Goal: Information Seeking & Learning: Find specific fact

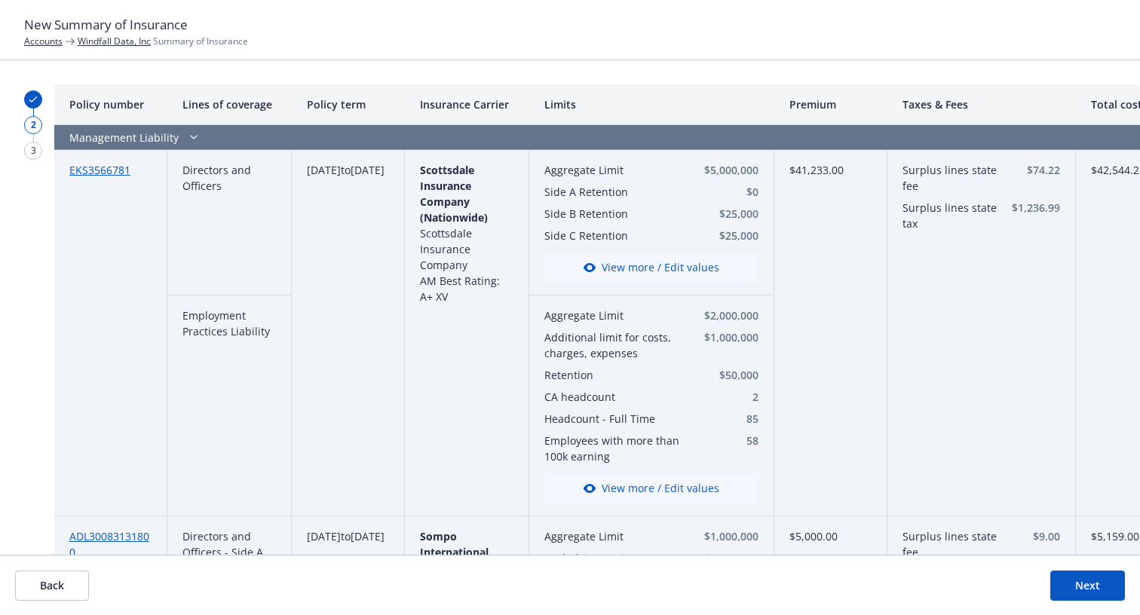
scroll to position [337, 9]
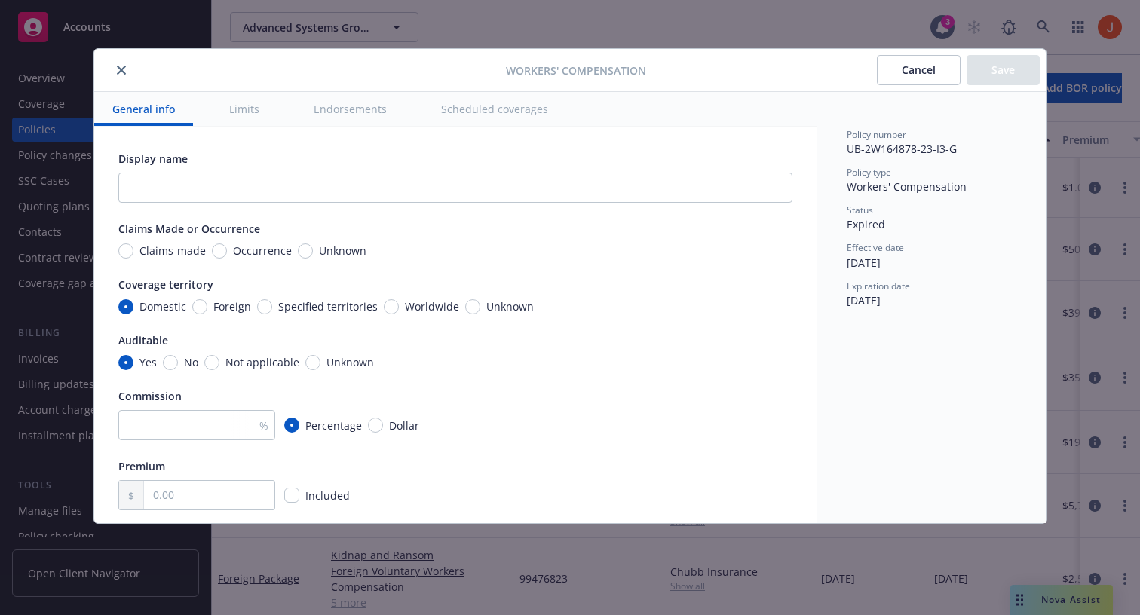
click at [515, 103] on button "Scheduled coverages" at bounding box center [494, 109] width 143 height 34
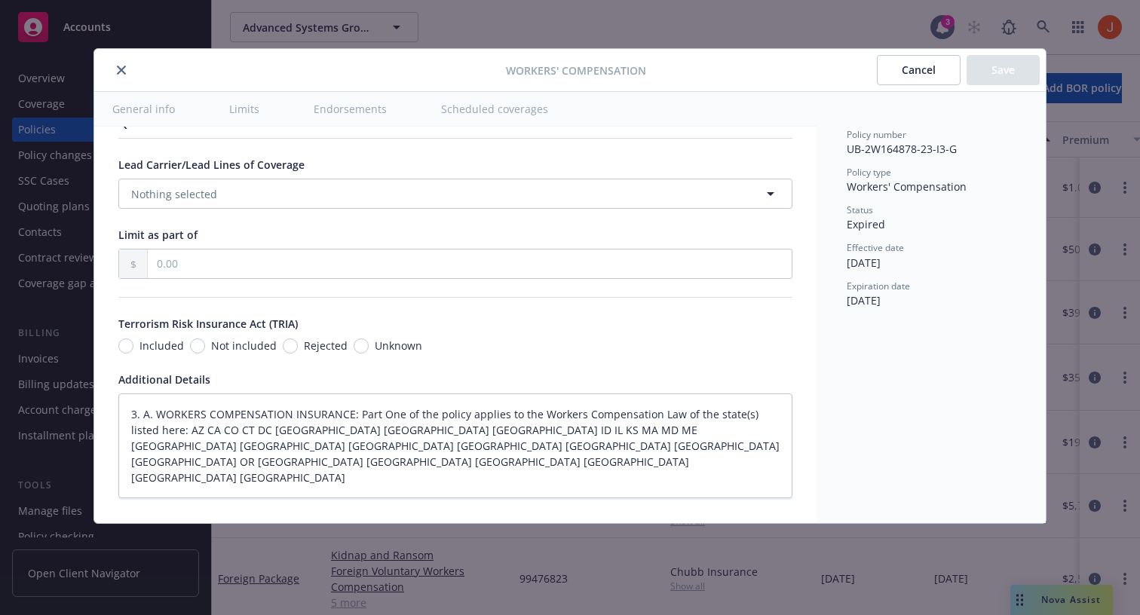
type textarea "x"
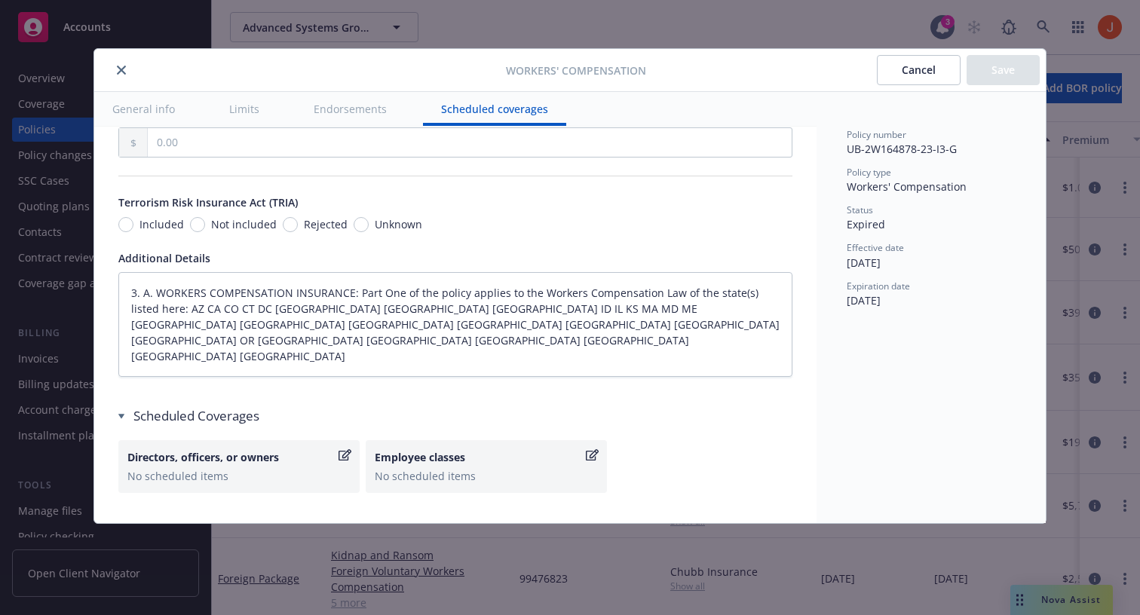
scroll to position [1404, 0]
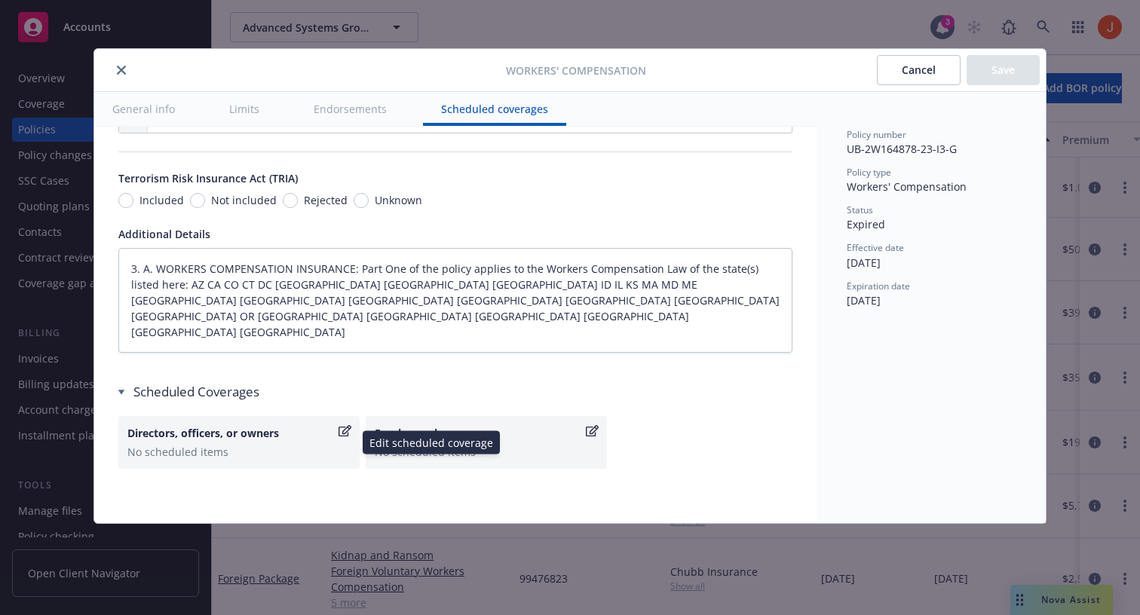
click at [347, 430] on icon "button" at bounding box center [345, 431] width 13 height 12
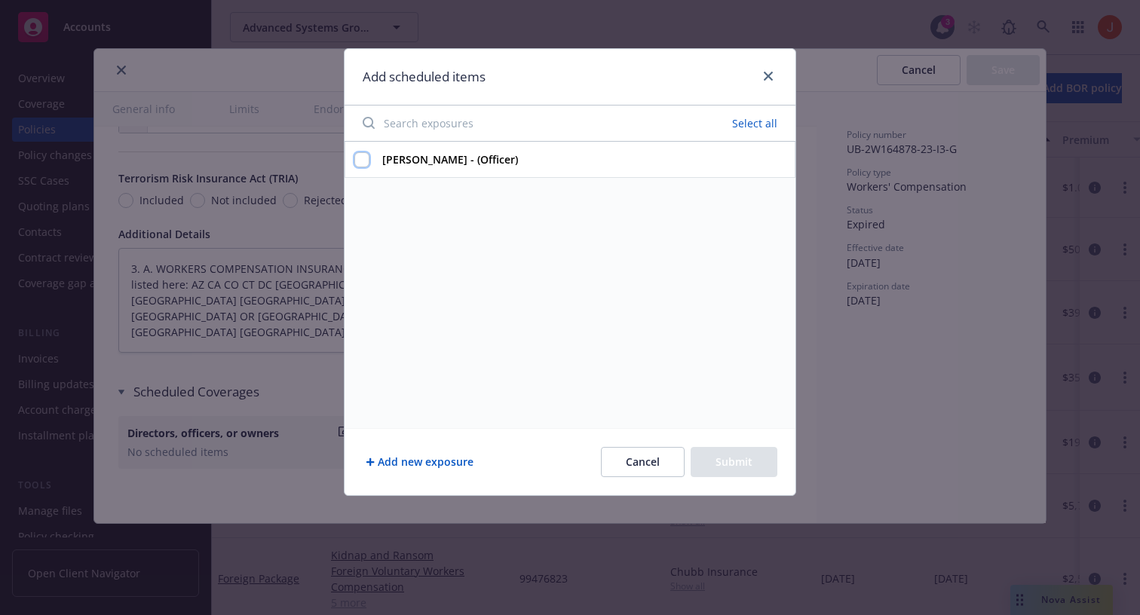
click at [354, 163] on input "[PERSON_NAME] - (Officer)" at bounding box center [361, 159] width 15 height 15
checkbox input "false"
click at [769, 75] on icon "close" at bounding box center [768, 76] width 9 height 9
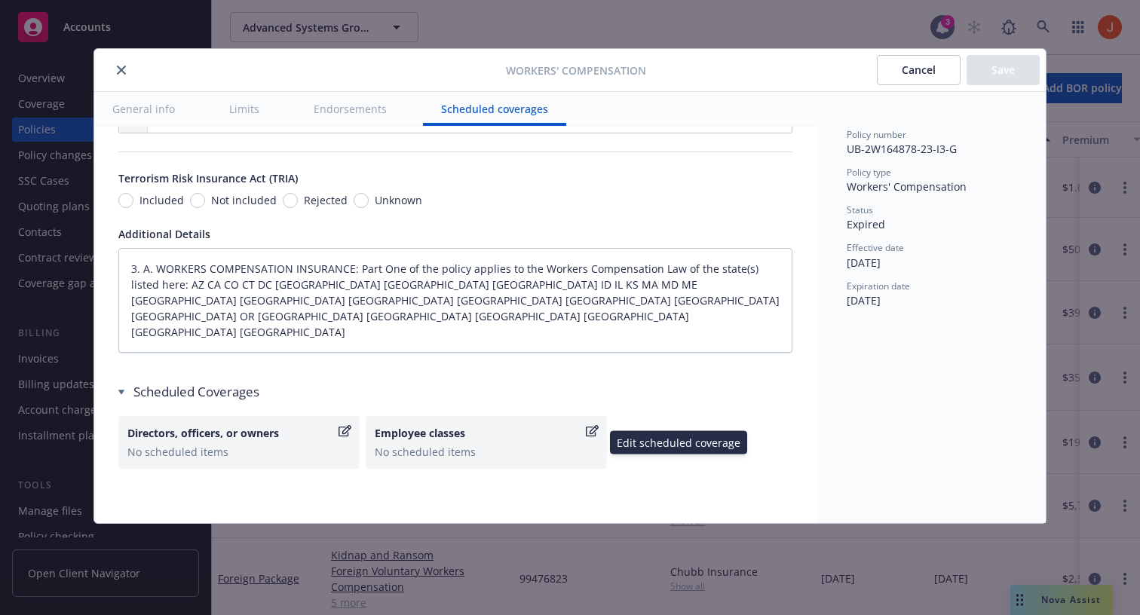
click at [592, 436] on icon "button" at bounding box center [592, 430] width 13 height 11
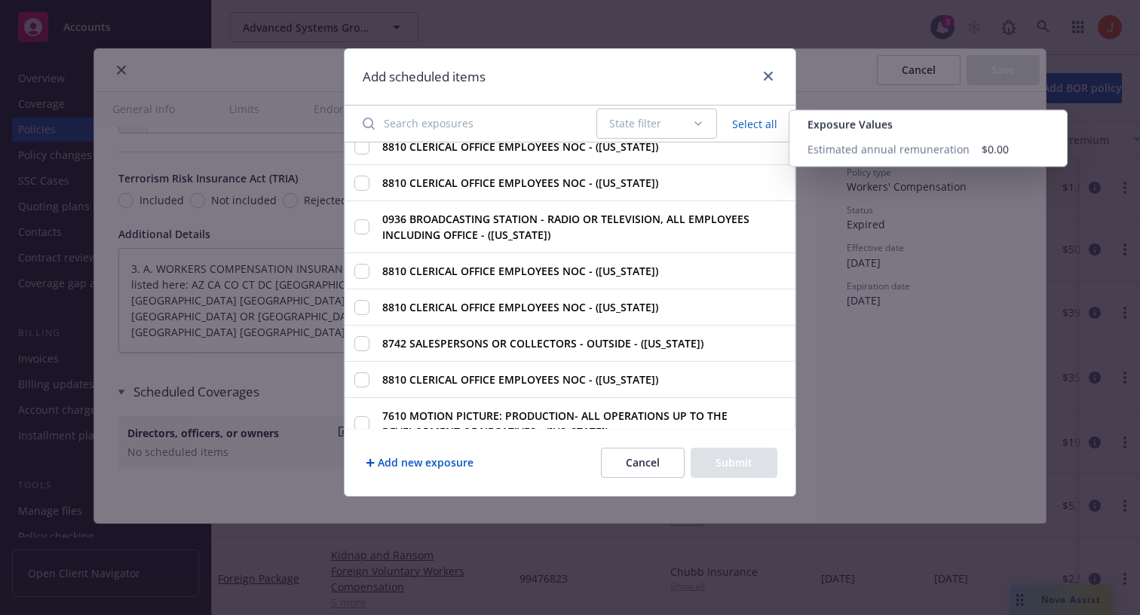
scroll to position [0, 0]
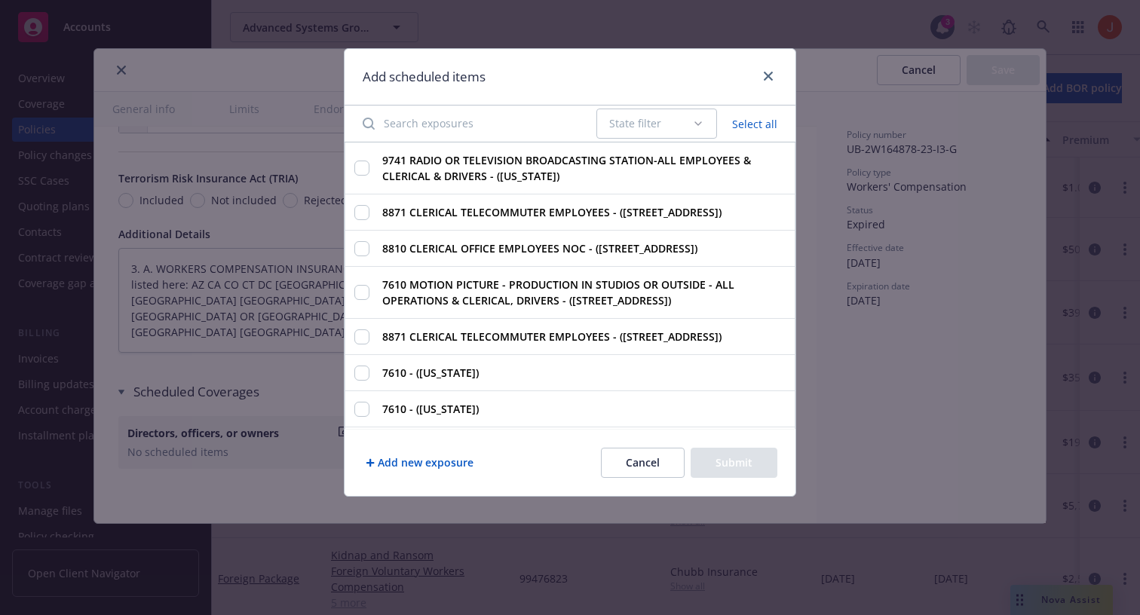
click at [634, 470] on button "Cancel" at bounding box center [643, 463] width 84 height 30
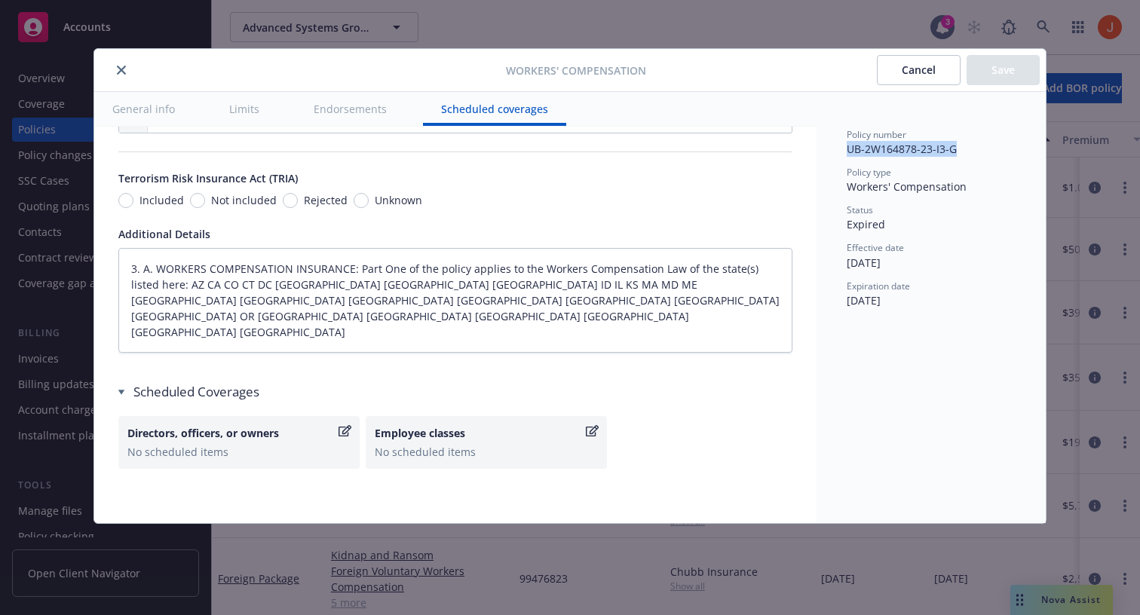
drag, startPoint x: 958, startPoint y: 152, endPoint x: 845, endPoint y: 146, distance: 113.3
click at [845, 146] on div "Policy number UB-2W164878-23-I3-G Policy type Workers' Compensation Status Expi…" at bounding box center [931, 307] width 229 height 431
click at [591, 431] on icon "button" at bounding box center [592, 431] width 13 height 12
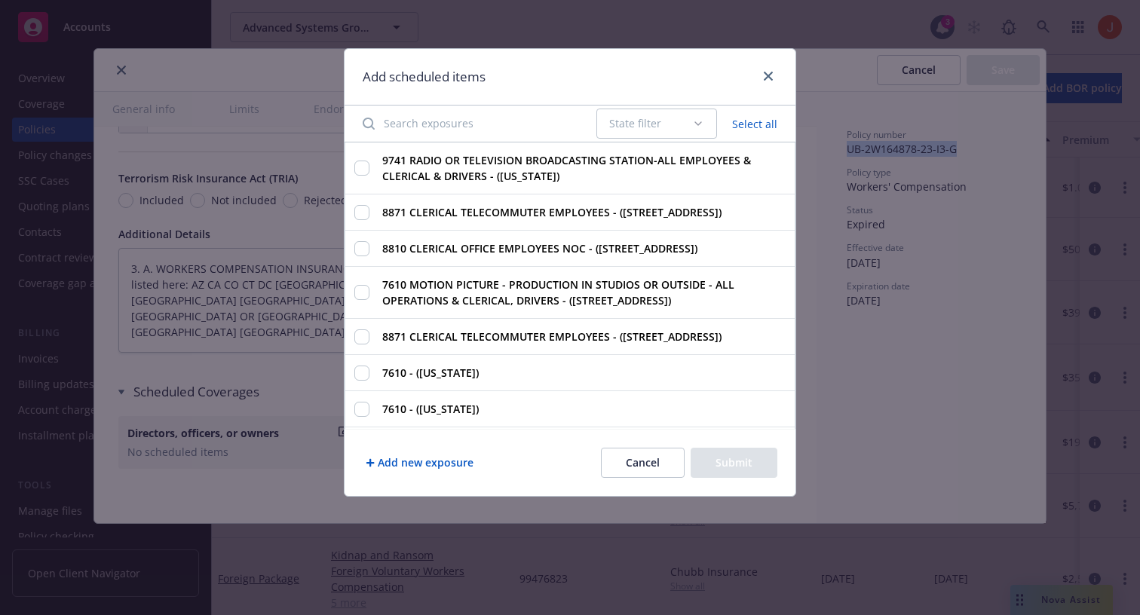
click at [630, 463] on button "Cancel" at bounding box center [643, 463] width 84 height 30
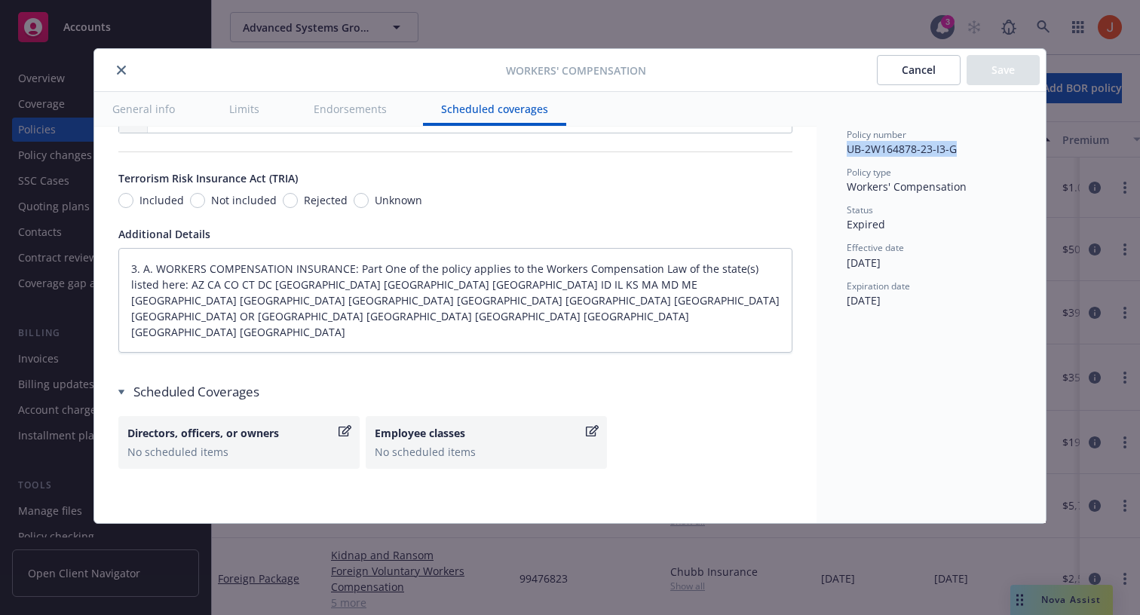
copy span "UB-2W164878-23-I3-G"
click at [757, 180] on div "Terrorism Risk Insurance Act (TRIA)" at bounding box center [455, 178] width 674 height 16
click at [434, 455] on div "No scheduled items" at bounding box center [486, 452] width 223 height 16
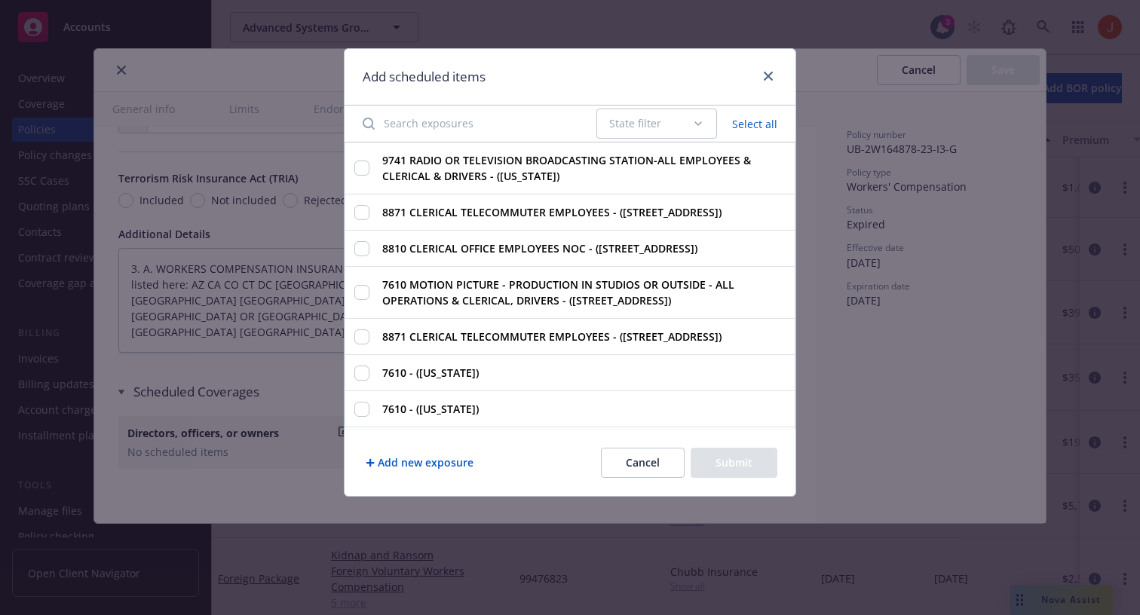
click at [648, 463] on button "Cancel" at bounding box center [643, 463] width 84 height 30
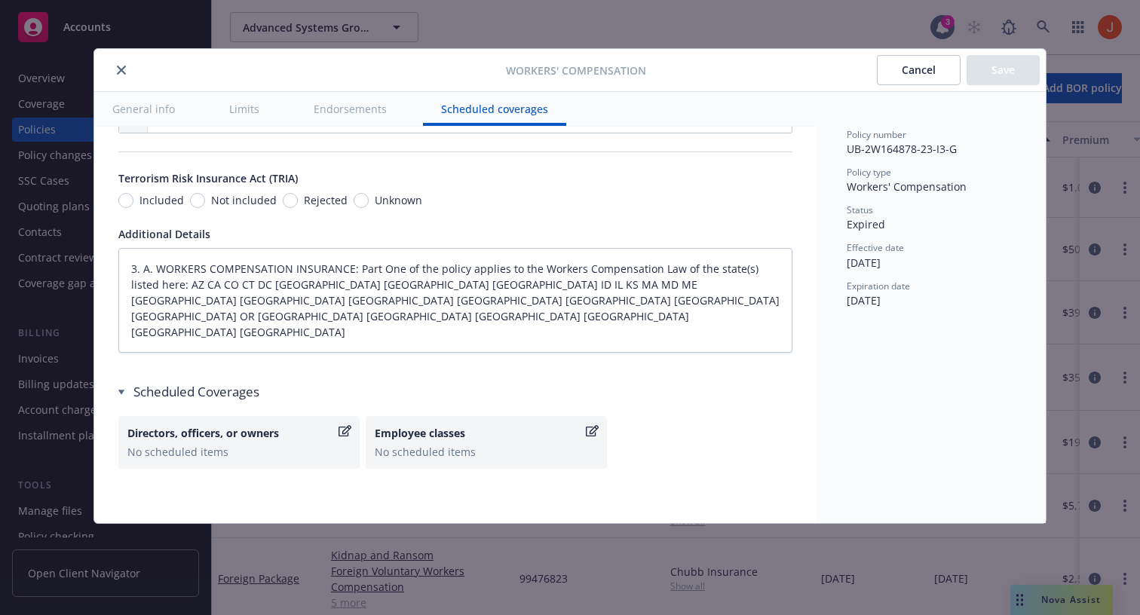
type textarea "x"
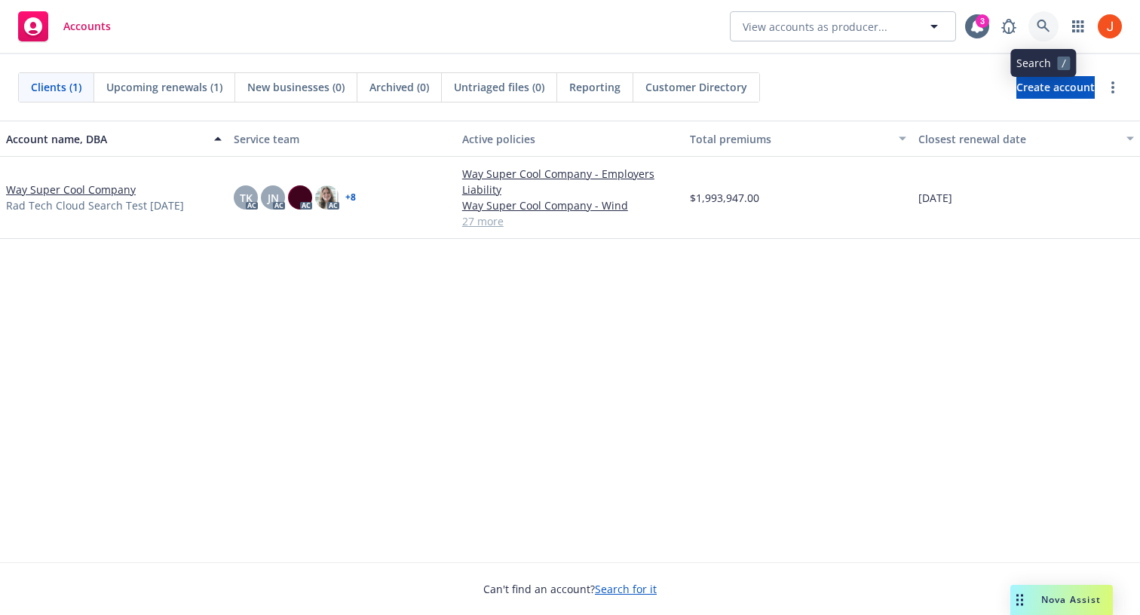
click at [1045, 31] on icon at bounding box center [1044, 27] width 14 height 14
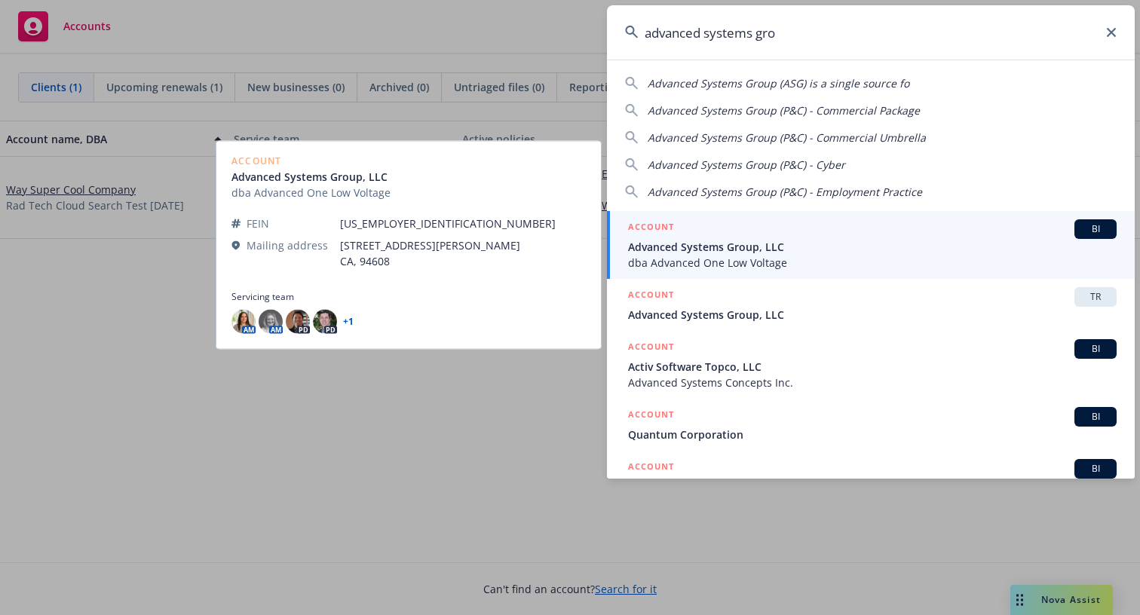
type input "advanced systems gro"
click at [813, 250] on span "Advanced Systems Group, LLC" at bounding box center [872, 247] width 489 height 16
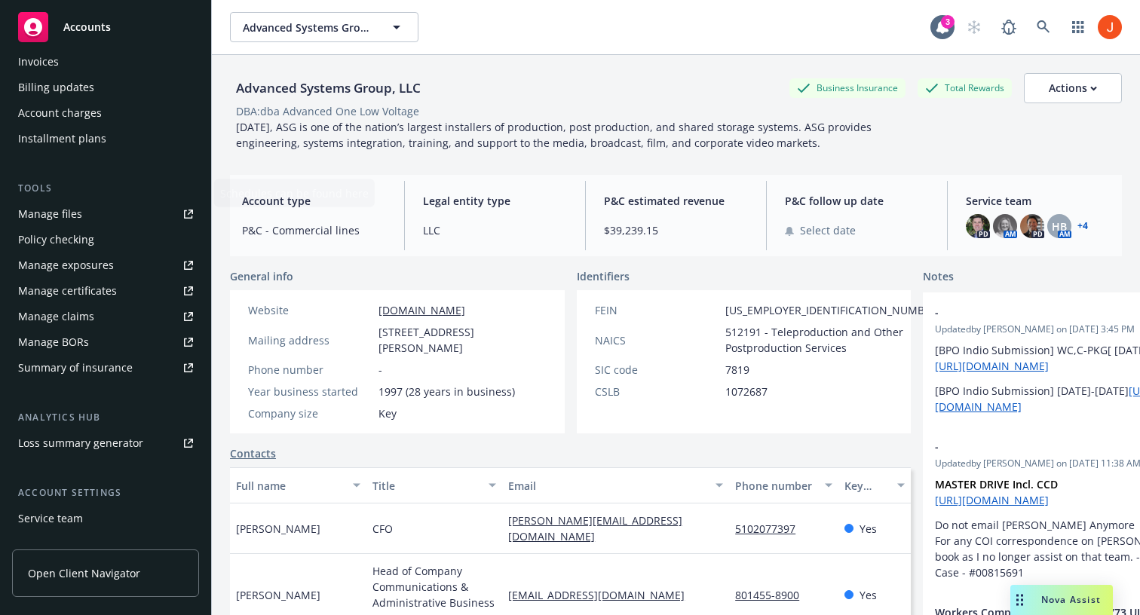
scroll to position [370, 0]
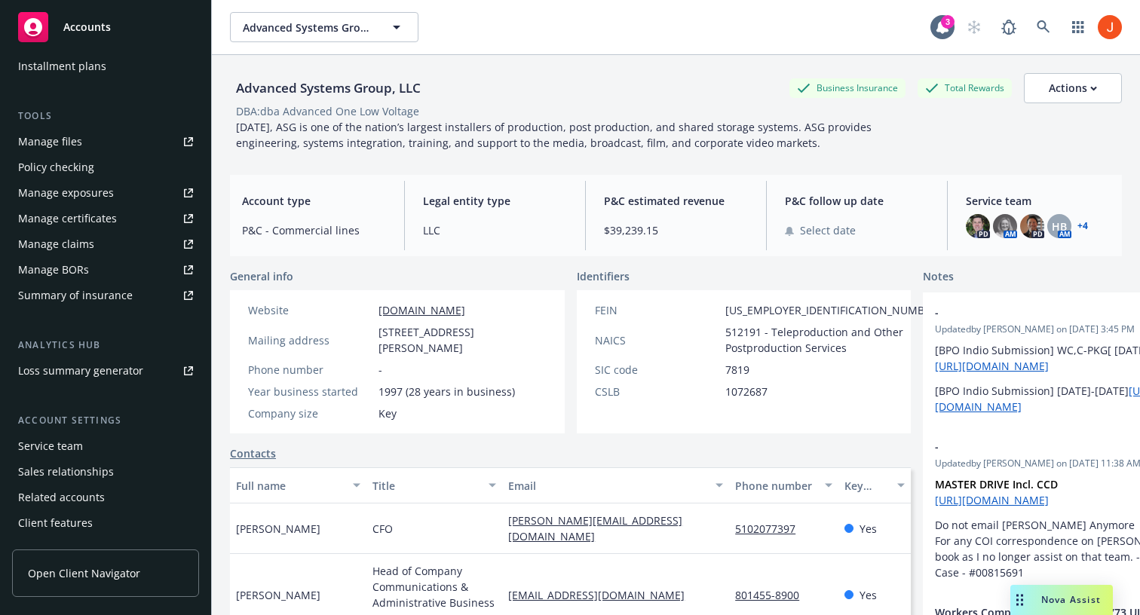
click at [109, 195] on div "Manage exposures" at bounding box center [66, 193] width 96 height 24
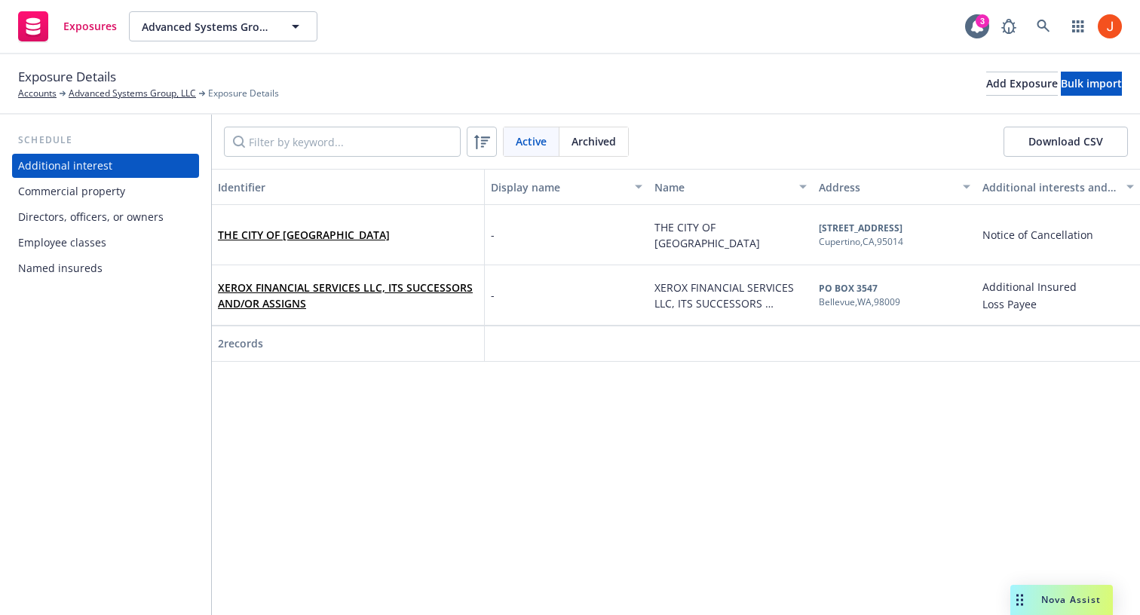
click at [89, 239] on div "Employee classes" at bounding box center [62, 243] width 88 height 24
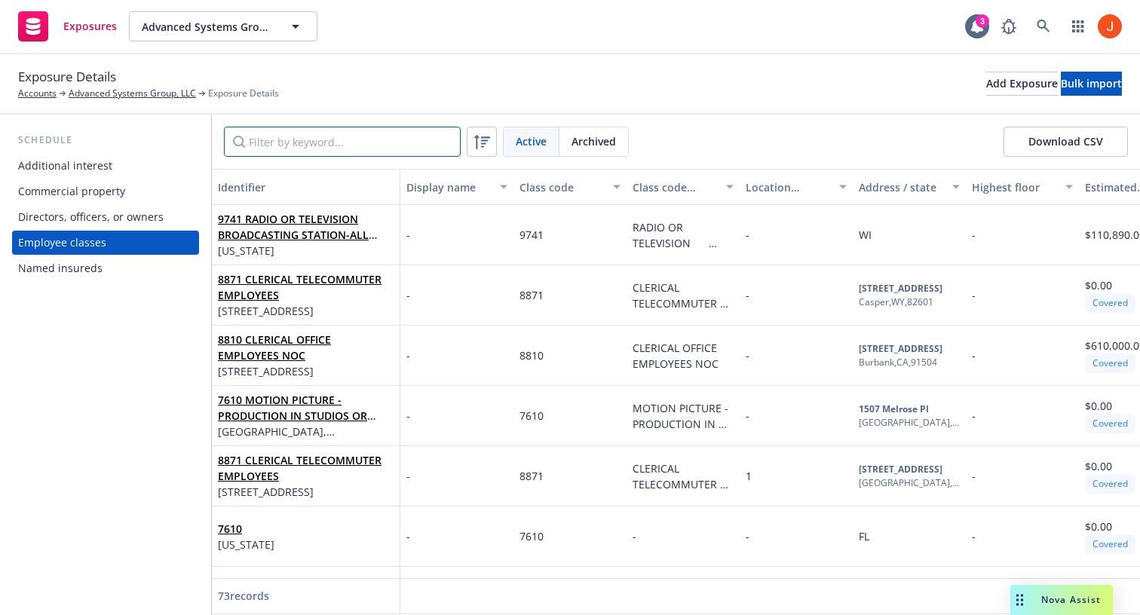
click at [335, 149] on input "Filter by keyword..." at bounding box center [342, 142] width 237 height 30
paste input "UB-2W164878-23-I3-G"
type input "UB-2W164878-23-I3-G"
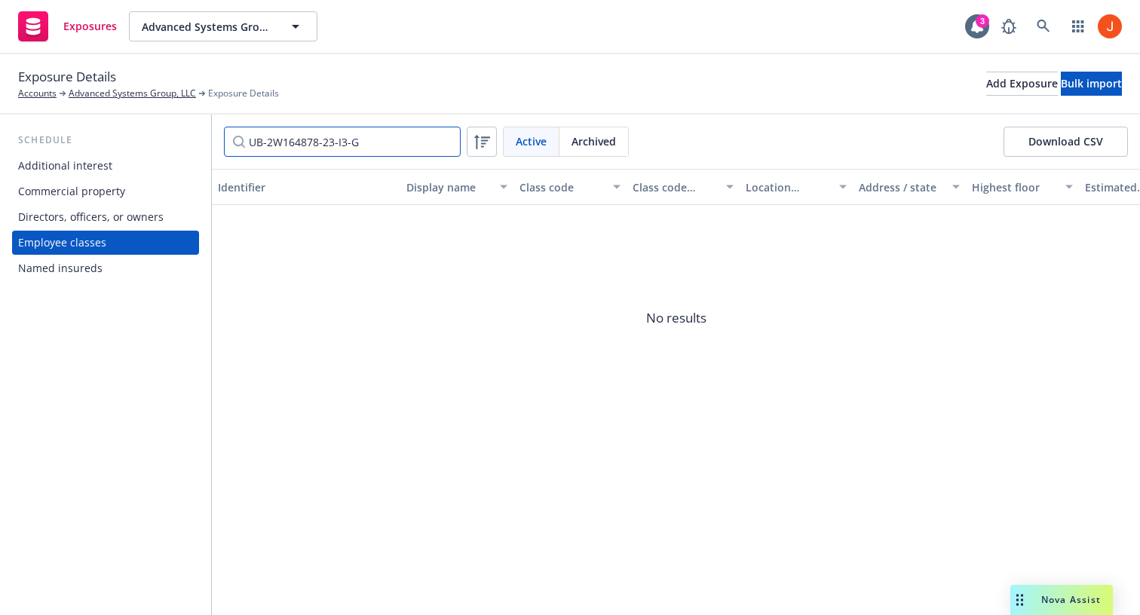
click at [436, 140] on input "UB-2W164878-23-I3-G" at bounding box center [342, 142] width 237 height 30
click at [443, 140] on input "UB-2W164878-23-I3-G" at bounding box center [342, 142] width 237 height 30
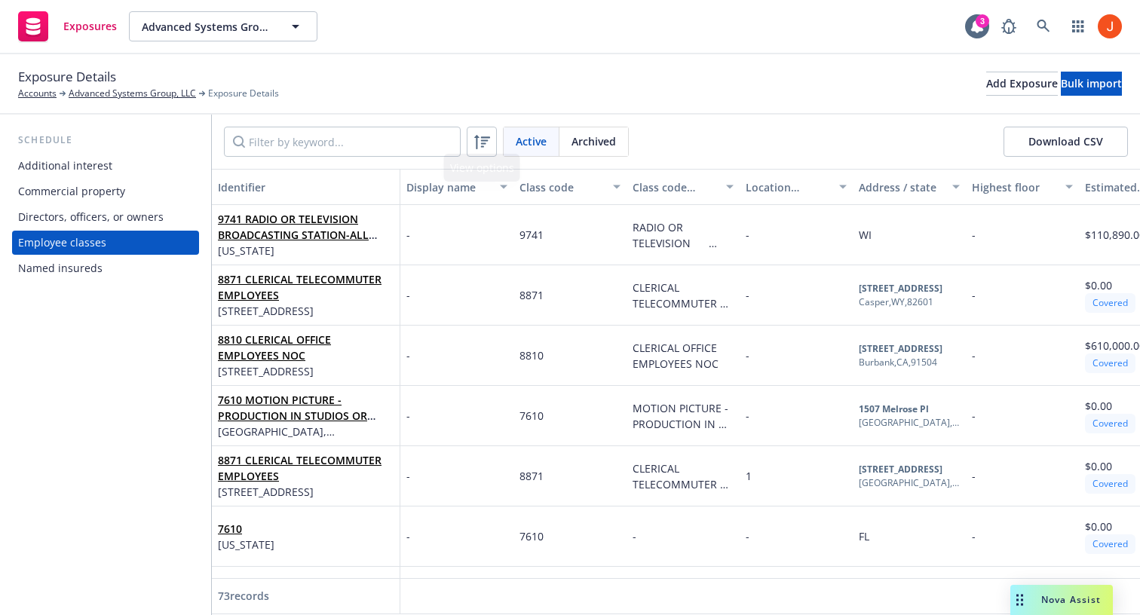
click at [585, 142] on span "Archived" at bounding box center [594, 141] width 44 height 16
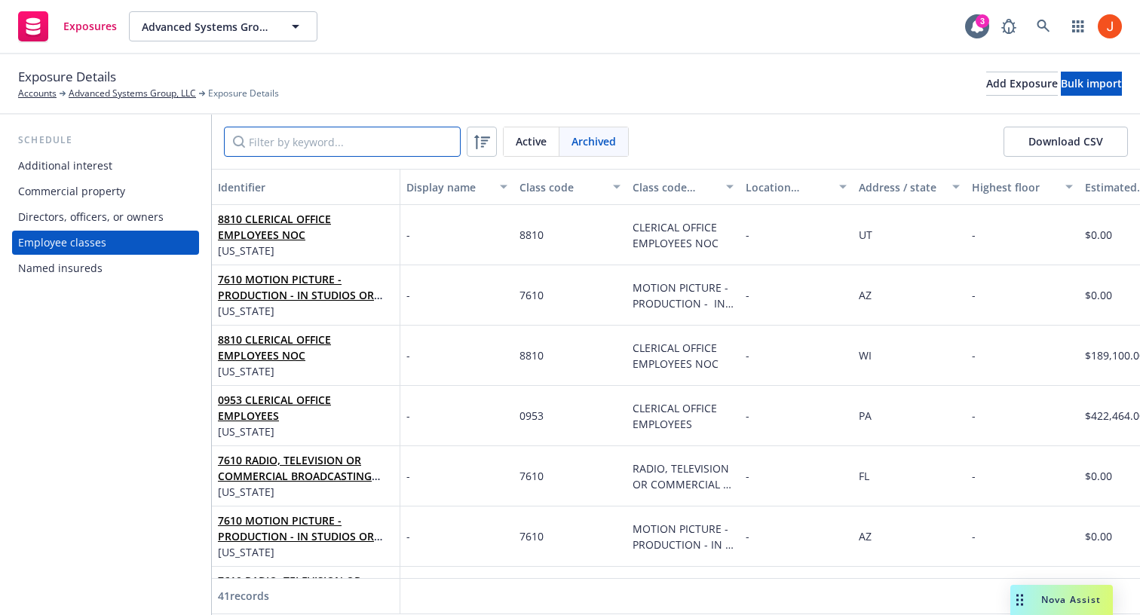
click at [382, 153] on input "Filter by keyword..." at bounding box center [342, 142] width 237 height 30
paste input "UB-2W164878-23-I3-G"
type input "UB-2W164878-23-I3-G"
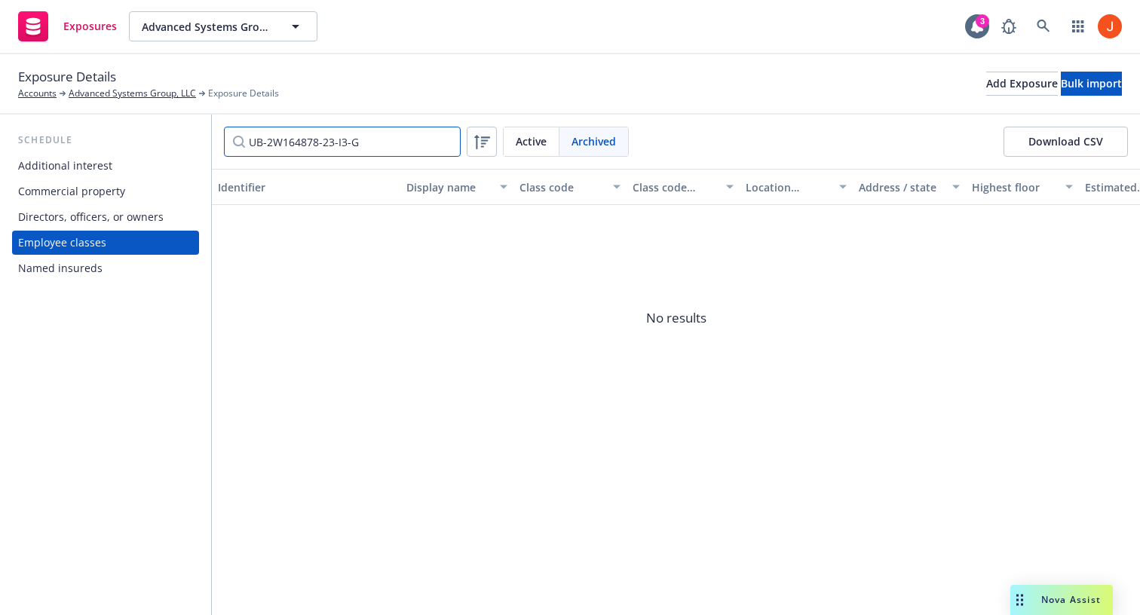
click at [446, 140] on input "UB-2W164878-23-I3-G" at bounding box center [342, 142] width 237 height 30
click at [520, 149] on div "Active" at bounding box center [532, 141] width 56 height 29
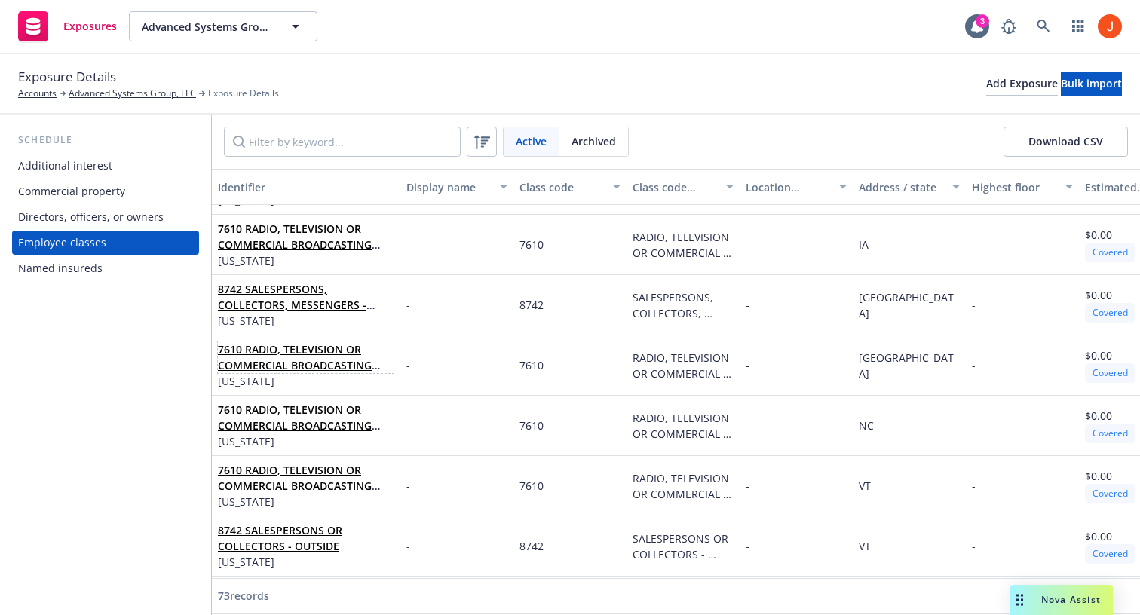
click at [336, 350] on link "7610 RADIO, TELEVISION OR COMMERCIAL BROADCASTING STATIONS — all employees — in…" at bounding box center [304, 484] width 173 height 284
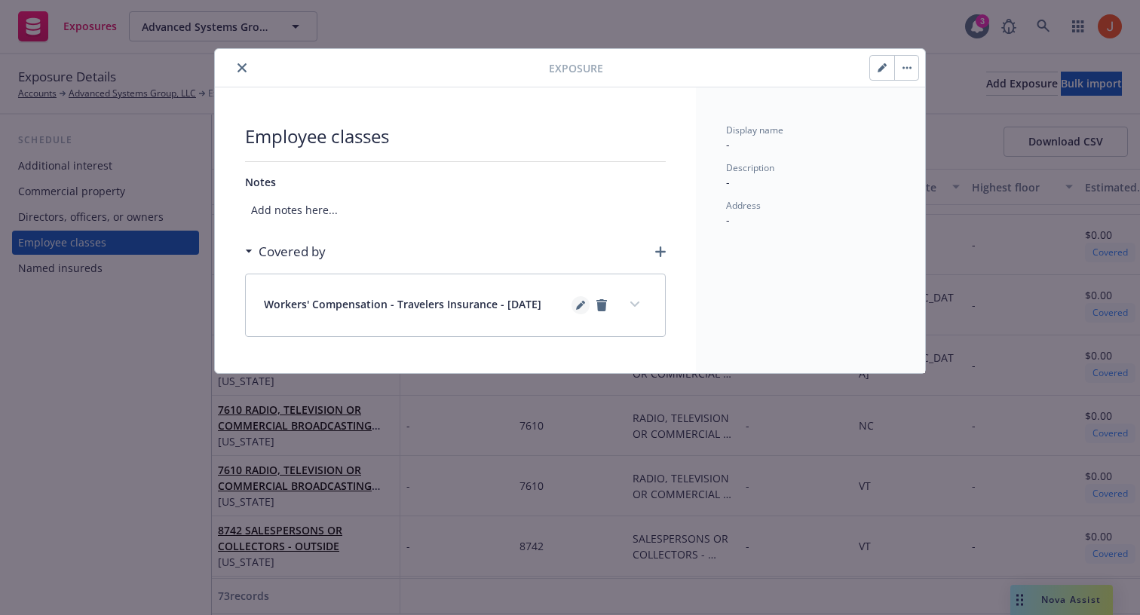
click at [581, 304] on icon "editPencil" at bounding box center [580, 306] width 8 height 8
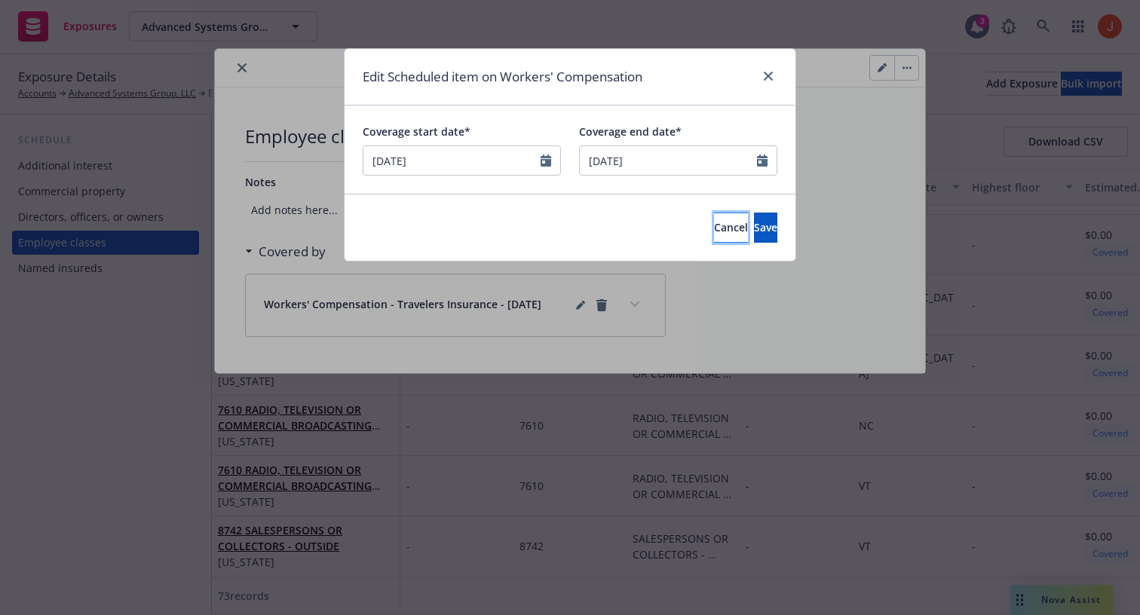
click at [714, 235] on button "Cancel" at bounding box center [731, 228] width 34 height 30
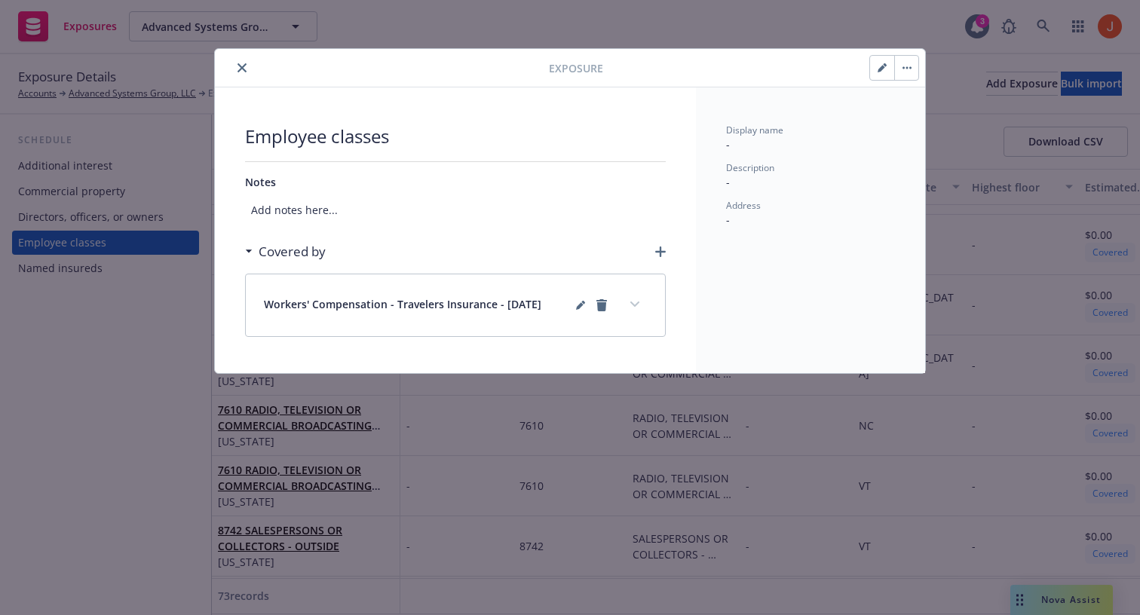
click at [244, 63] on button "close" at bounding box center [242, 68] width 18 height 18
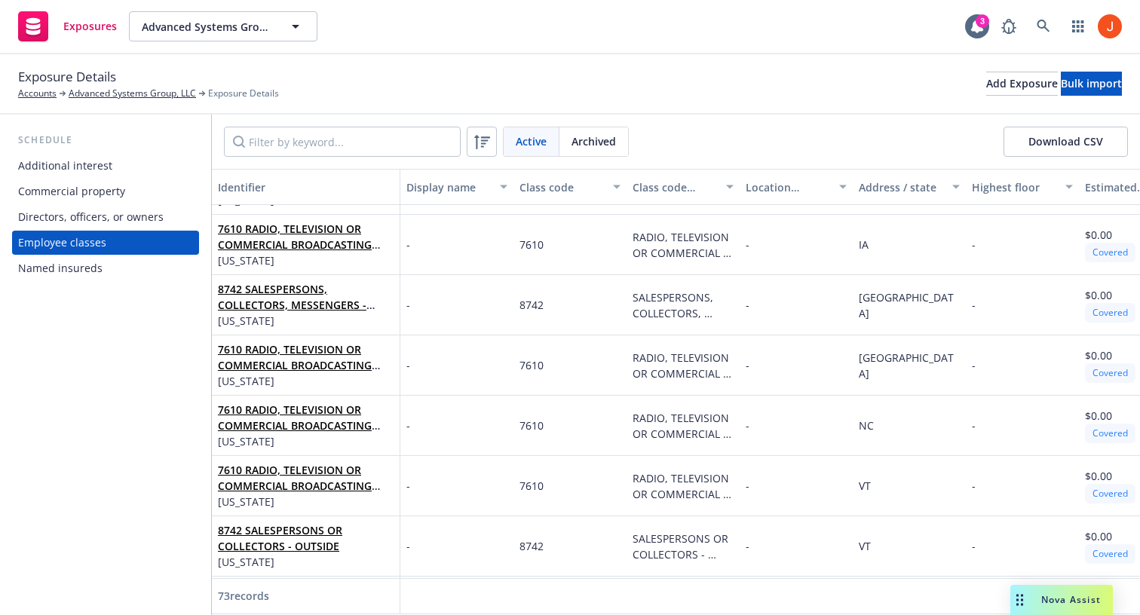
click at [103, 272] on div "Named insureds" at bounding box center [105, 268] width 175 height 24
